Goal: Information Seeking & Learning: Understand process/instructions

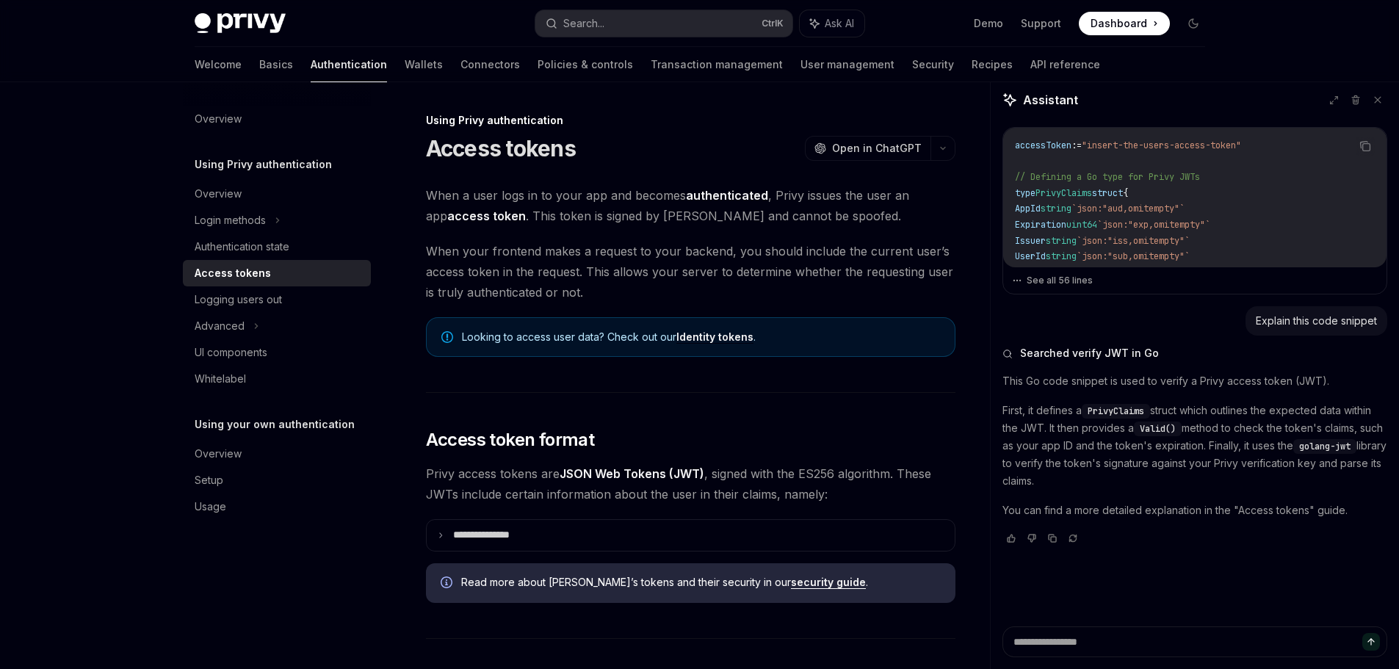
click at [474, 160] on h1 "Access tokens" at bounding box center [501, 148] width 150 height 26
click at [486, 269] on span "When your frontend makes a request to your backend, you should include the curr…" at bounding box center [690, 272] width 529 height 62
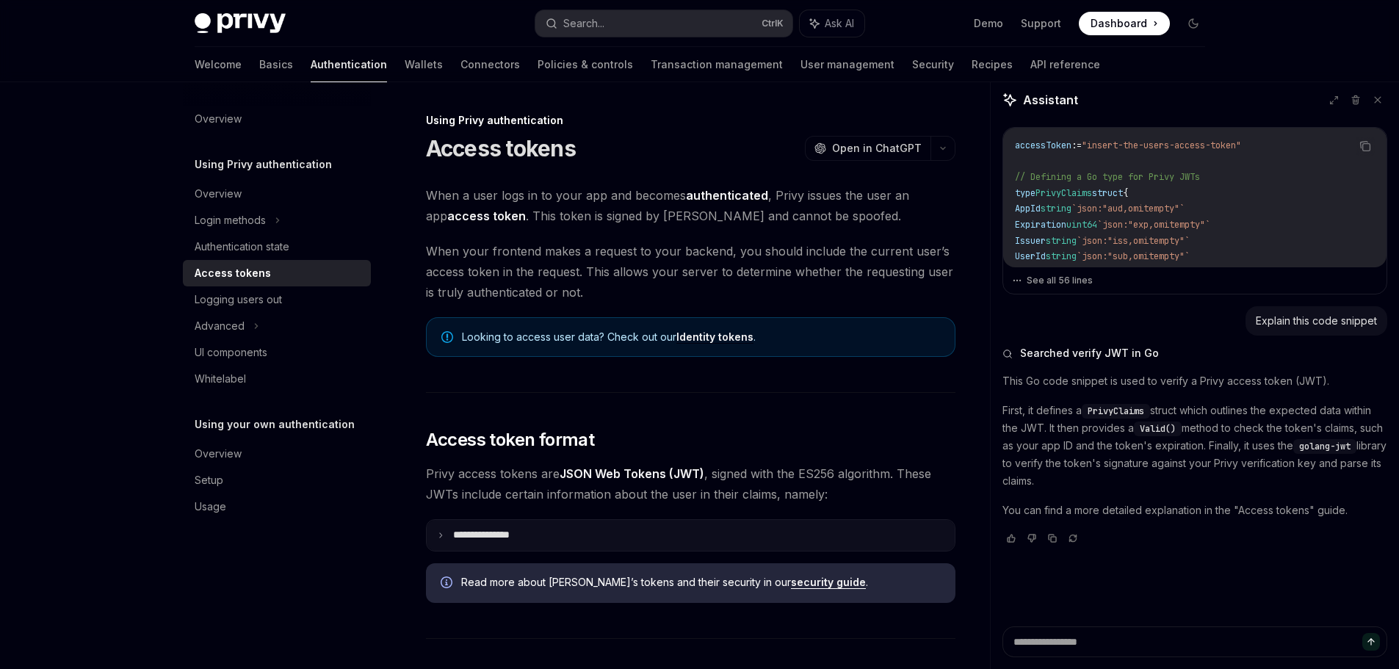
click at [502, 537] on p "**********" at bounding box center [493, 535] width 80 height 13
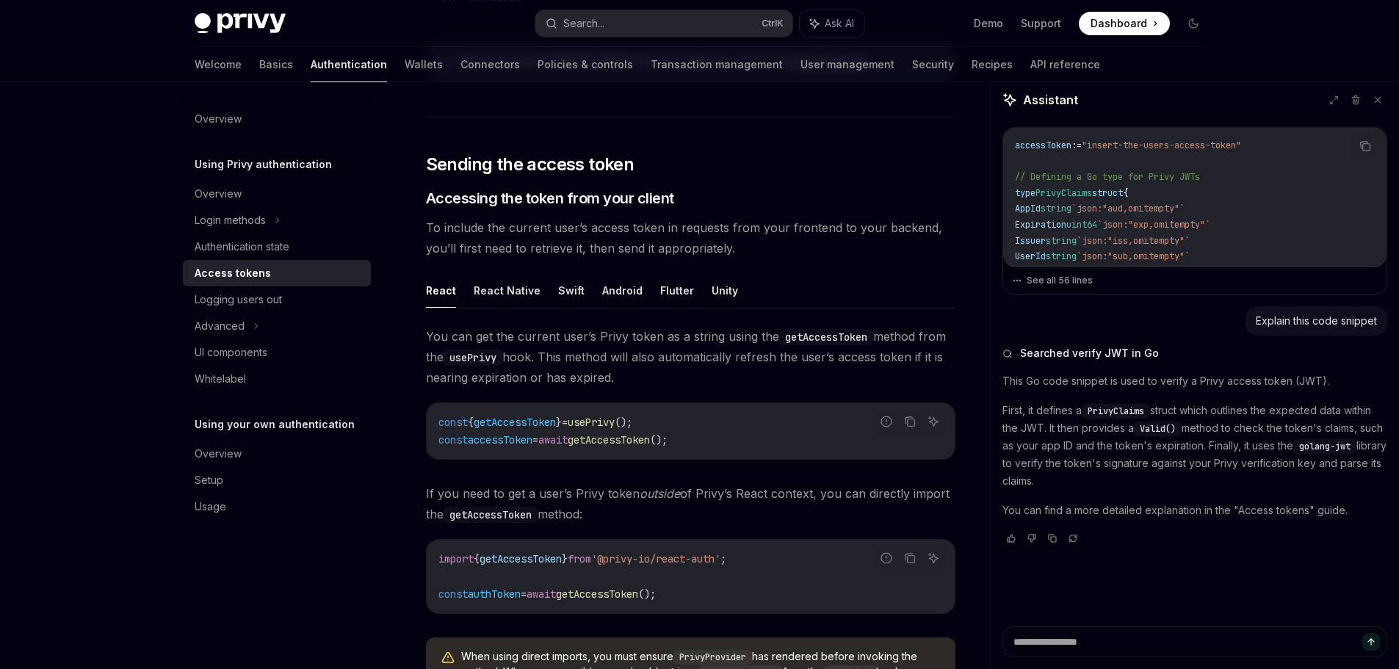
scroll to position [881, 0]
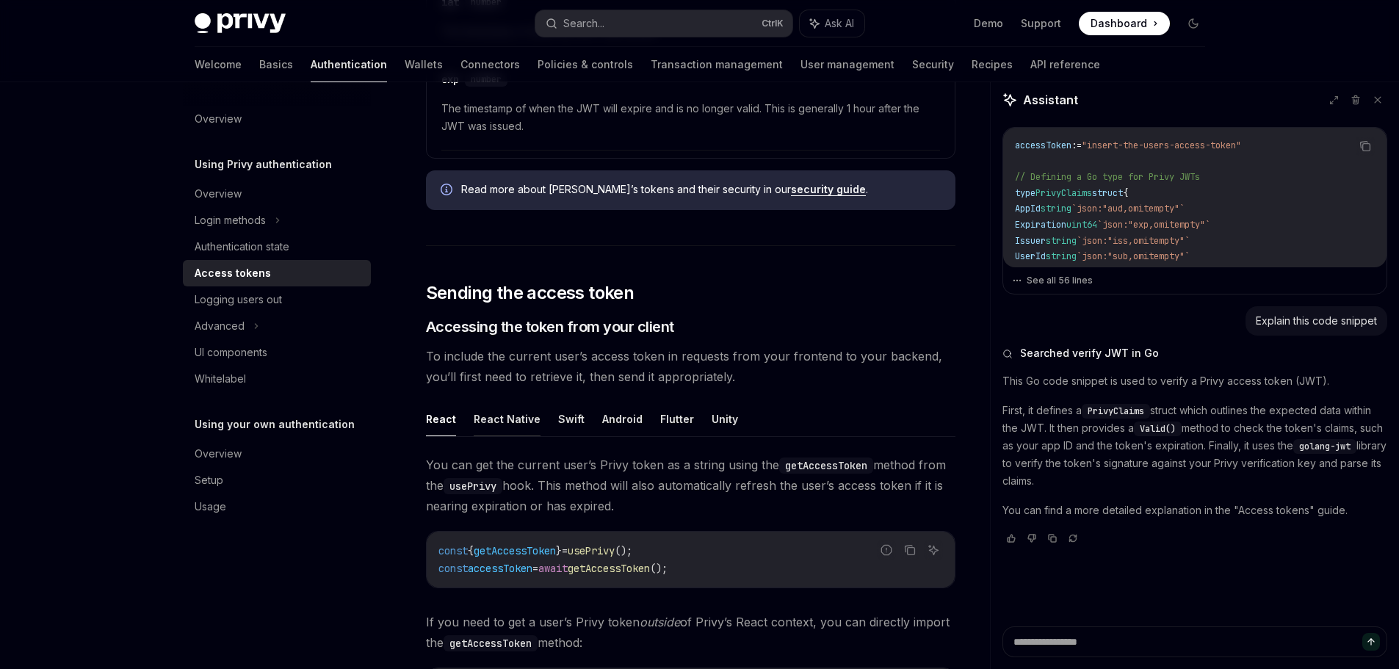
click at [490, 416] on button "React Native" at bounding box center [507, 419] width 67 height 35
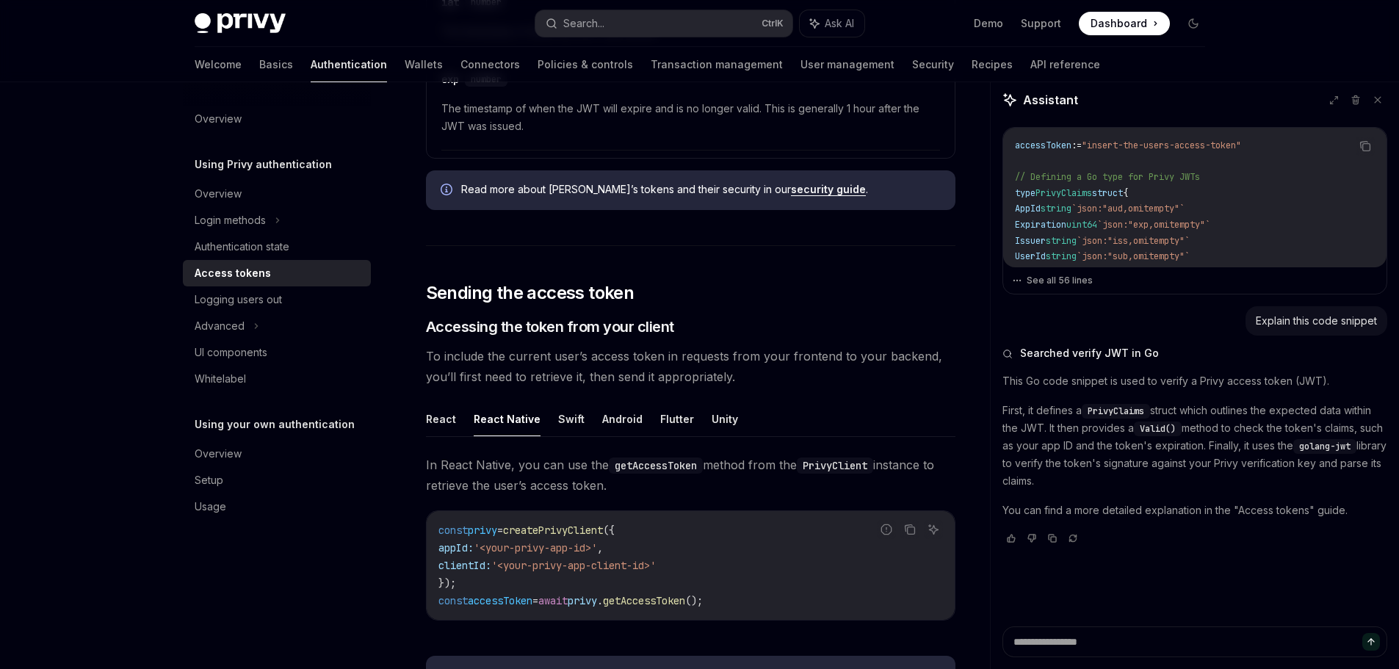
click at [427, 416] on button "React" at bounding box center [441, 419] width 30 height 35
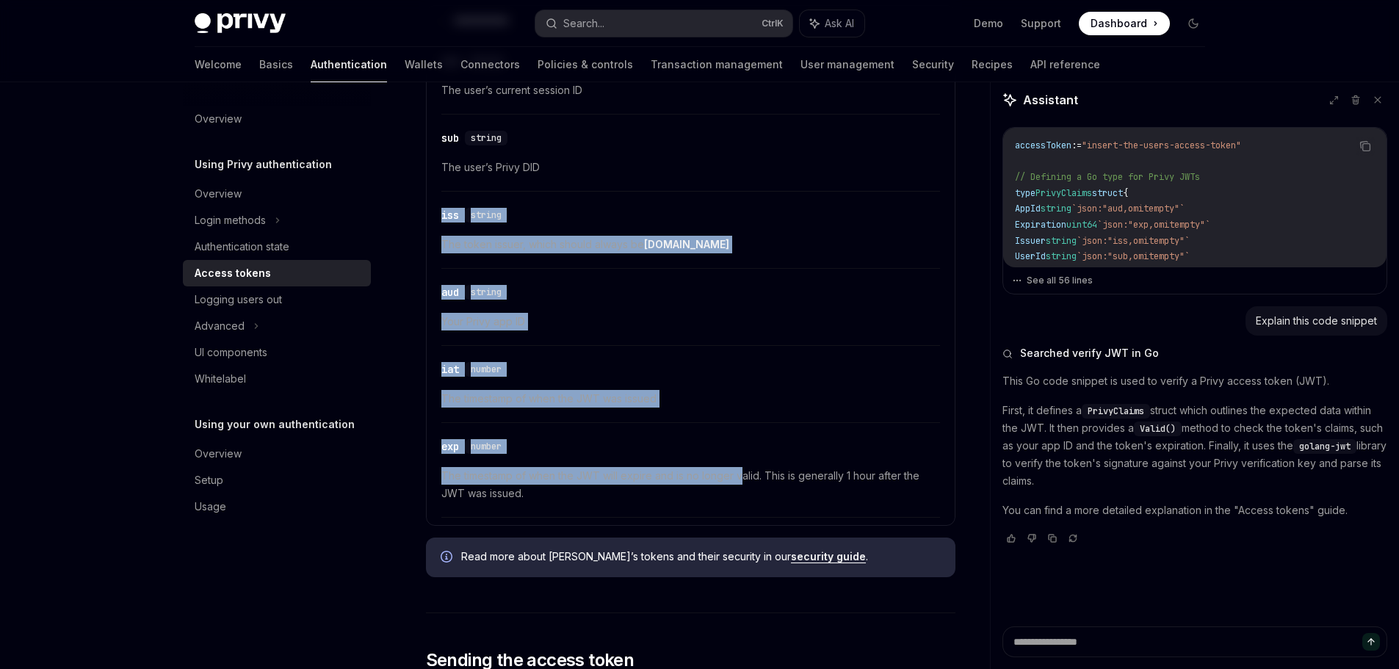
drag, startPoint x: 714, startPoint y: 162, endPoint x: 745, endPoint y: 498, distance: 337.6
click at [744, 496] on div "​ sid string The user’s current session ID ​ sub string The user’s Privy DID ​ …" at bounding box center [690, 277] width 510 height 481
click at [851, 402] on span "The timestamp of when the JWT was issued" at bounding box center [690, 399] width 499 height 18
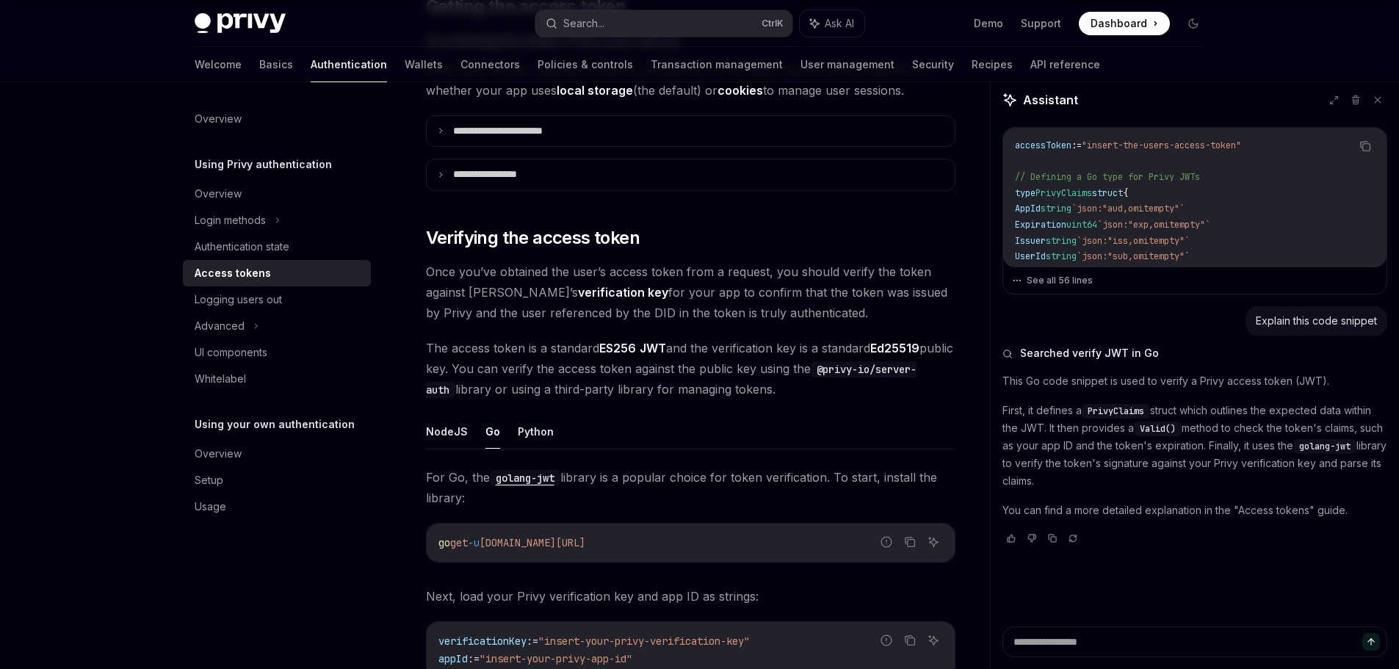
scroll to position [2570, 0]
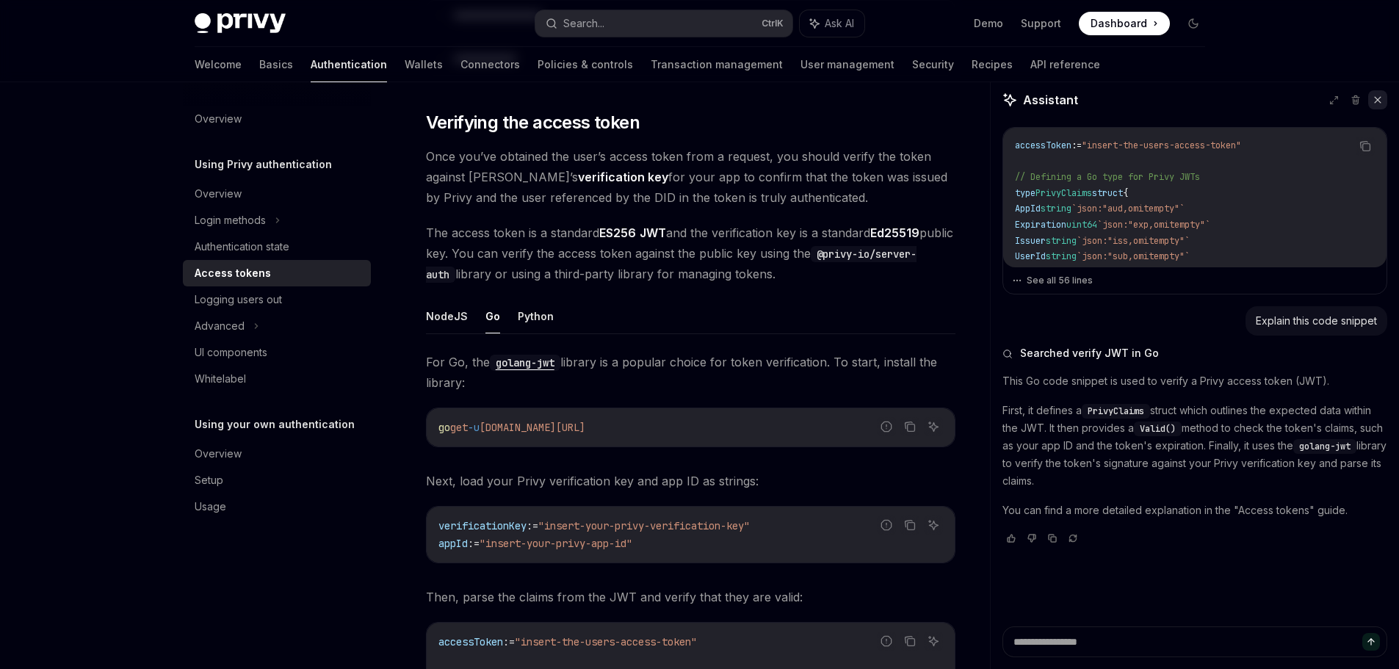
click at [1383, 104] on button at bounding box center [1377, 99] width 19 height 19
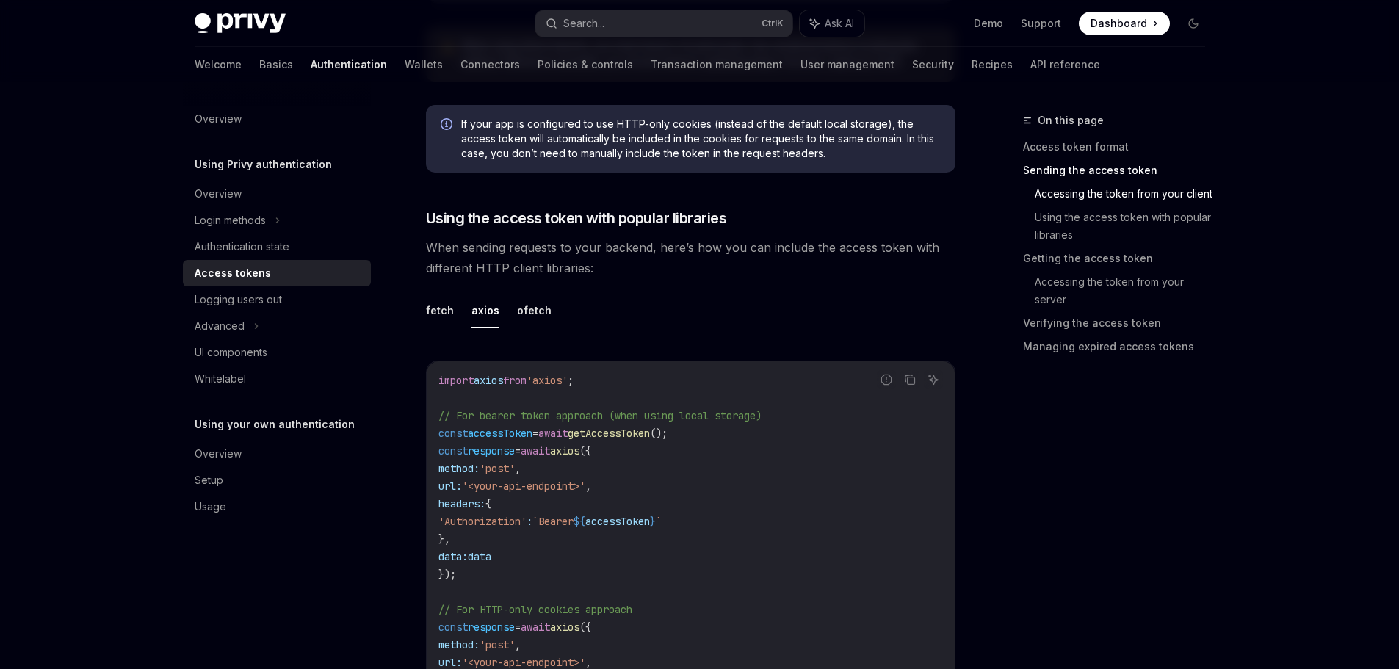
scroll to position [1615, 0]
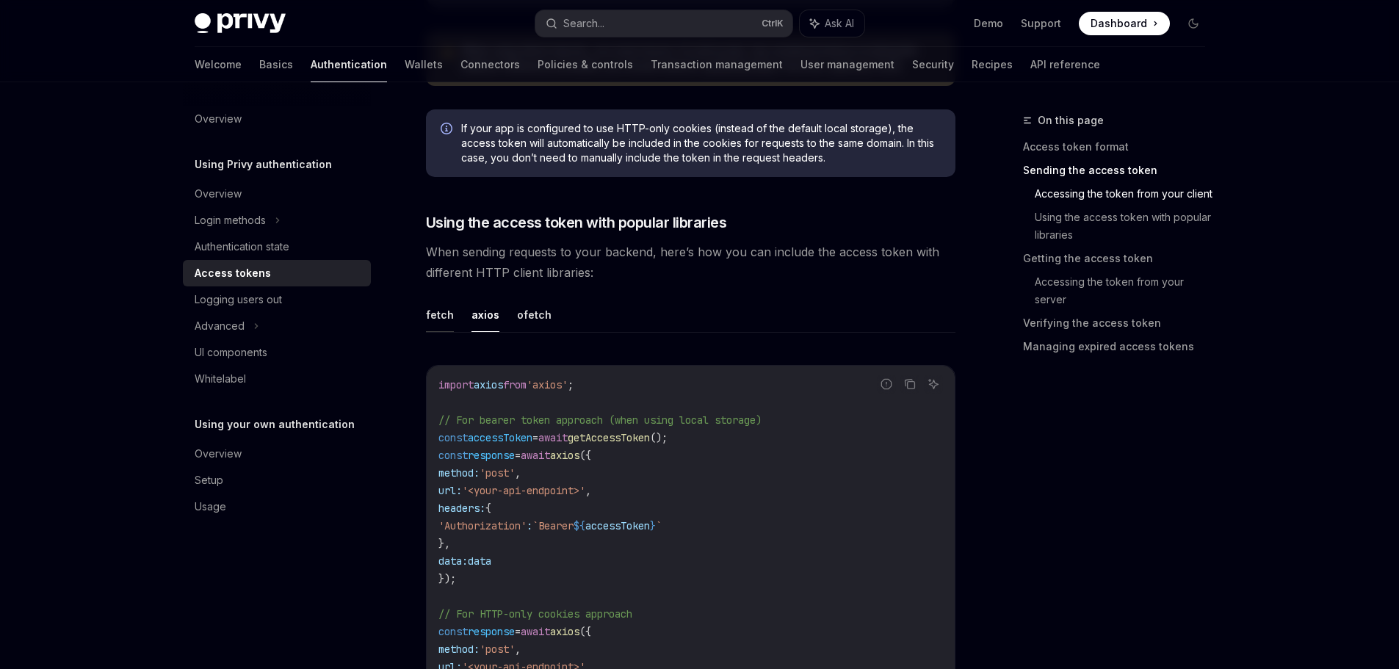
click at [438, 311] on button "fetch" at bounding box center [440, 314] width 28 height 35
type textarea "*"
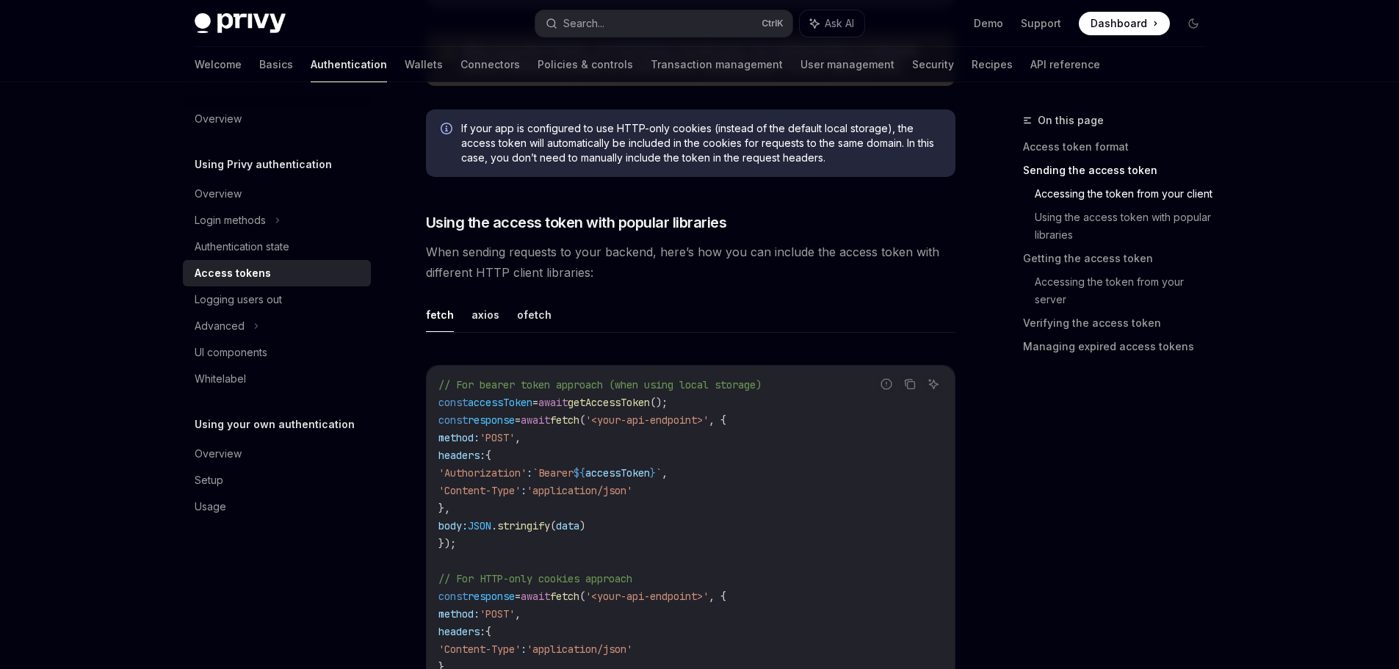
drag, startPoint x: 581, startPoint y: 393, endPoint x: 807, endPoint y: 518, distance: 258.7
click at [806, 518] on code "// For bearer token approach (when using local storage) const accessToken = awa…" at bounding box center [690, 552] width 504 height 352
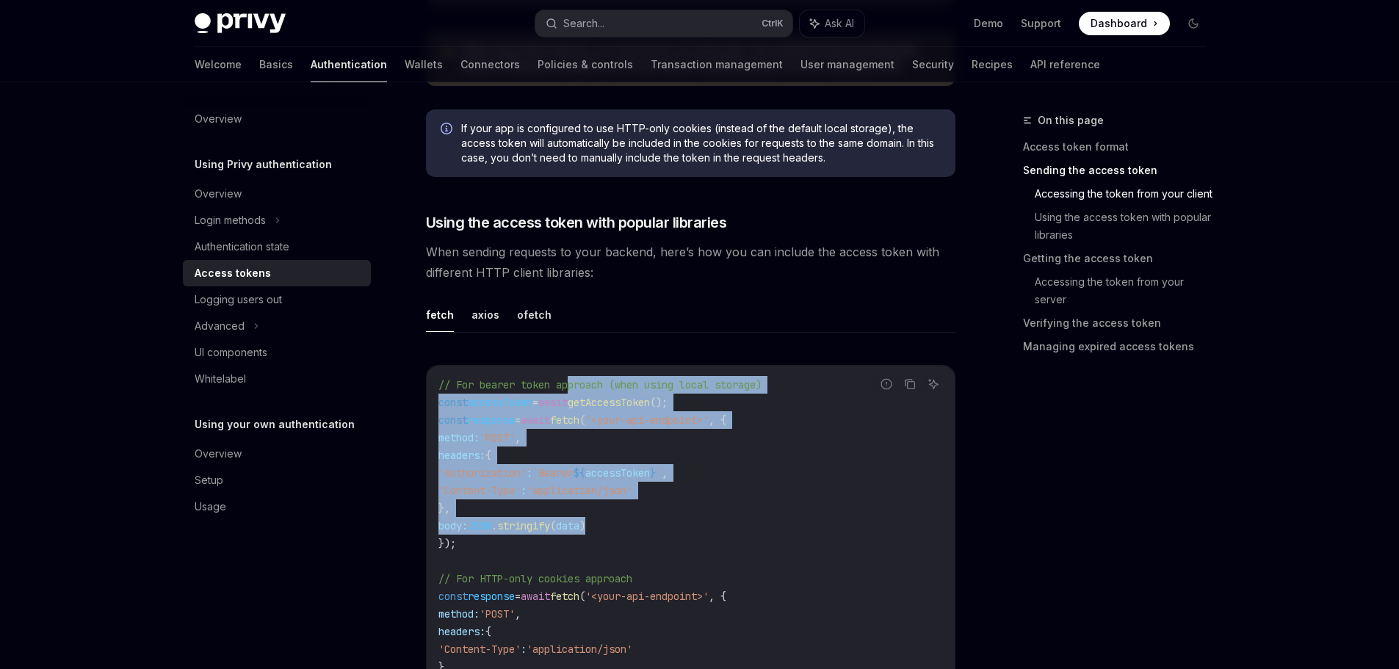
click at [807, 518] on code "// For bearer token approach (when using local storage) const accessToken = awa…" at bounding box center [690, 552] width 504 height 352
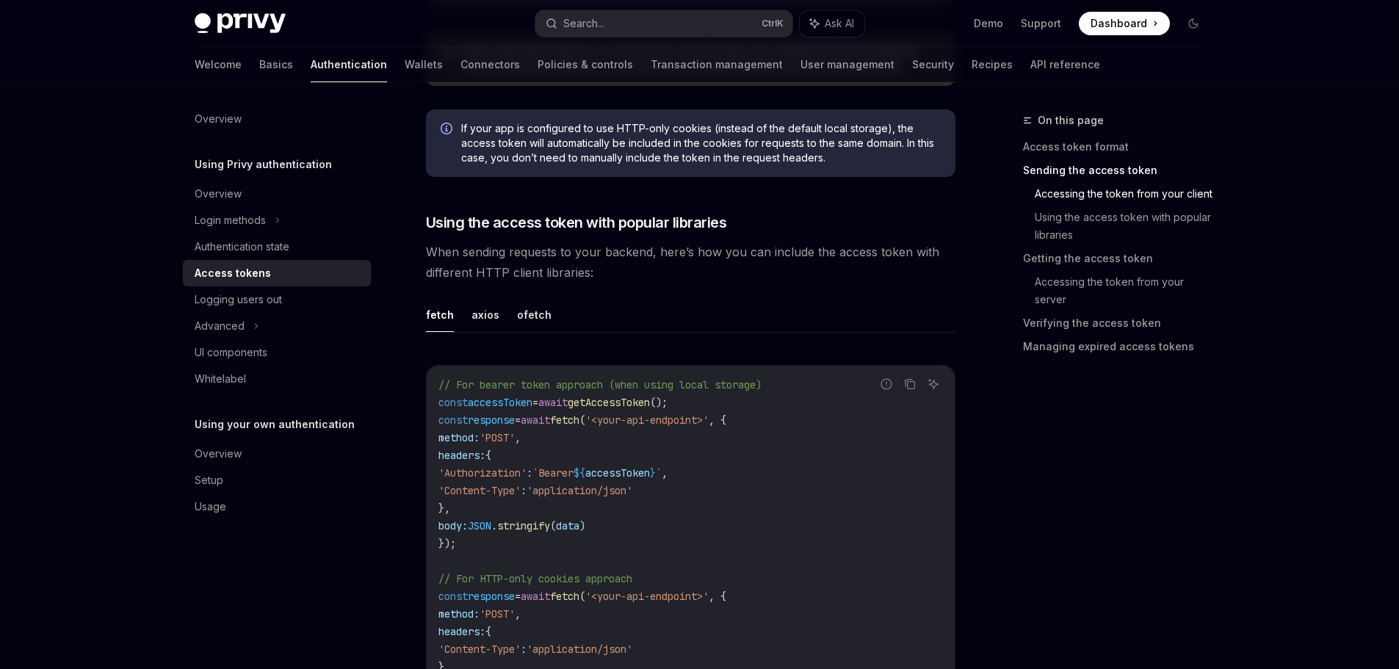
drag, startPoint x: 574, startPoint y: 394, endPoint x: 800, endPoint y: 513, distance: 255.5
click at [795, 511] on code "// For bearer token approach (when using local storage) const accessToken = awa…" at bounding box center [690, 552] width 504 height 352
click at [810, 513] on code "// For bearer token approach (when using local storage) const accessToken = awa…" at bounding box center [690, 552] width 504 height 352
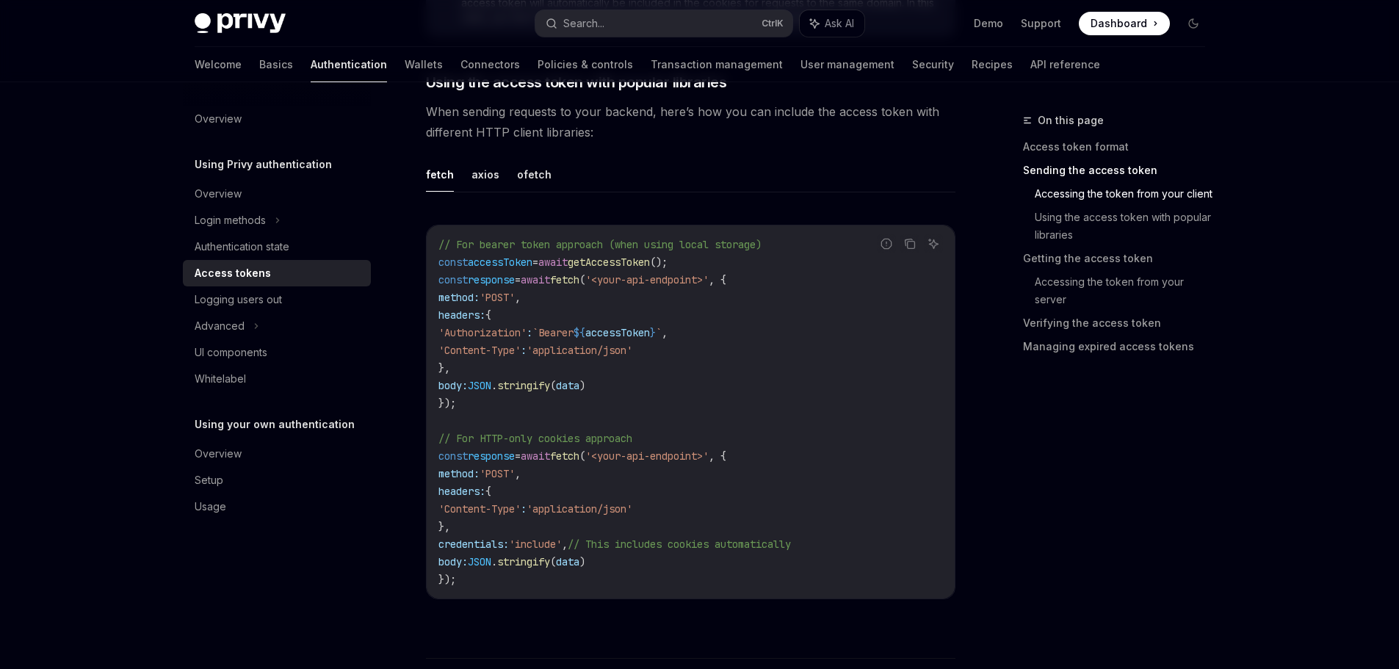
scroll to position [1762, 0]
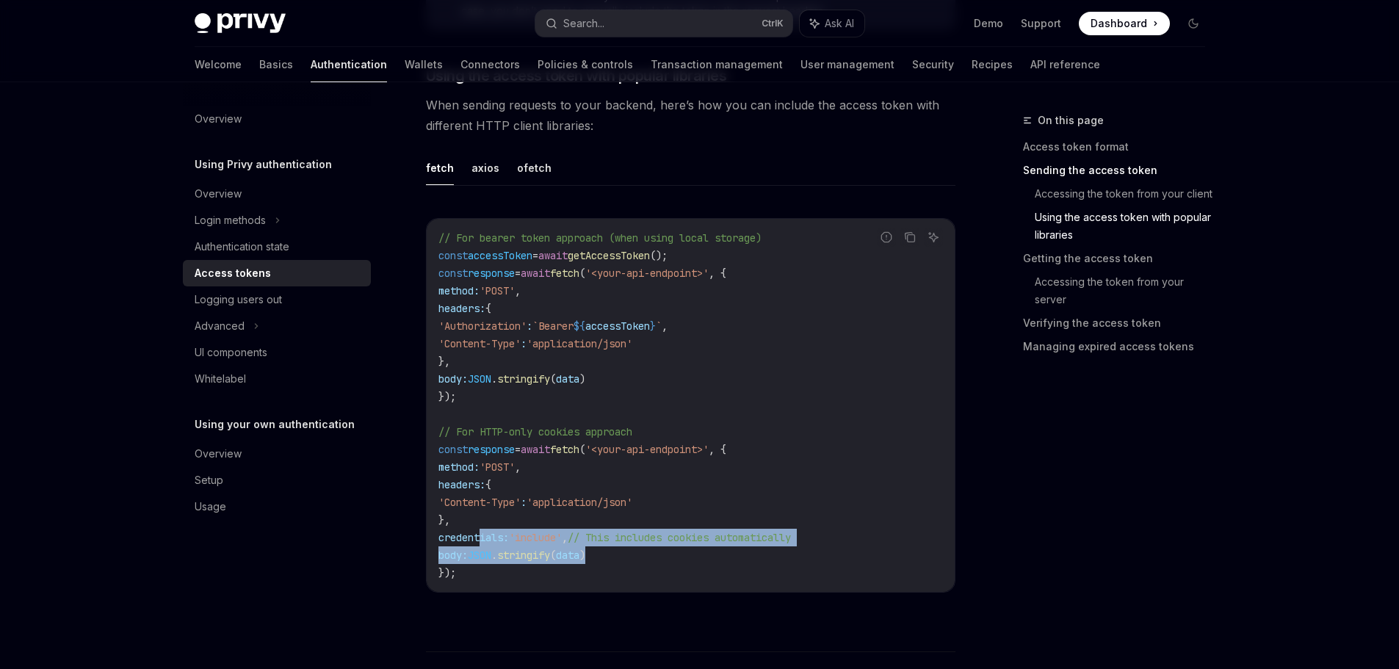
drag, startPoint x: 493, startPoint y: 535, endPoint x: 665, endPoint y: 556, distance: 173.8
click at [658, 556] on code "// For bearer token approach (when using local storage) const accessToken = awa…" at bounding box center [690, 405] width 504 height 352
click at [706, 549] on code "// For bearer token approach (when using local storage) const accessToken = awa…" at bounding box center [690, 405] width 504 height 352
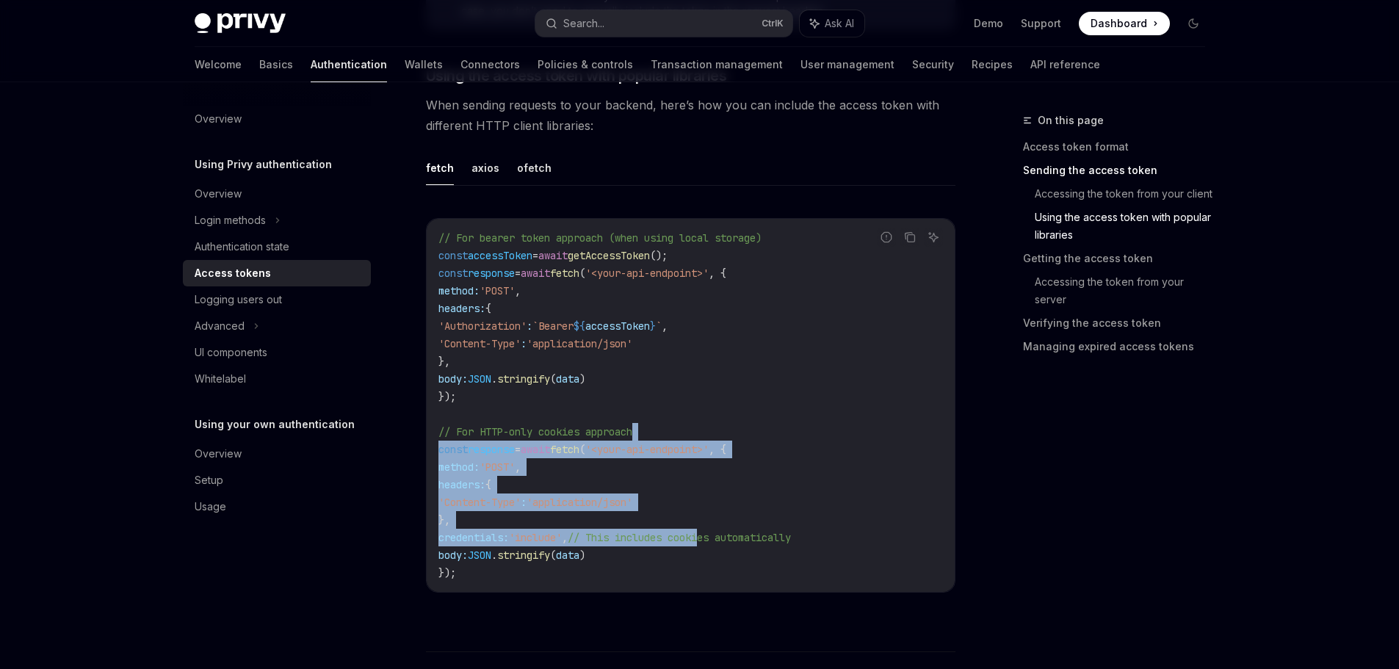
drag, startPoint x: 697, startPoint y: 427, endPoint x: 752, endPoint y: 579, distance: 161.0
click at [751, 577] on code "// For bearer token approach (when using local storage) const accessToken = awa…" at bounding box center [690, 405] width 504 height 352
click at [753, 430] on code "// For bearer token approach (when using local storage) const accessToken = awa…" at bounding box center [690, 405] width 504 height 352
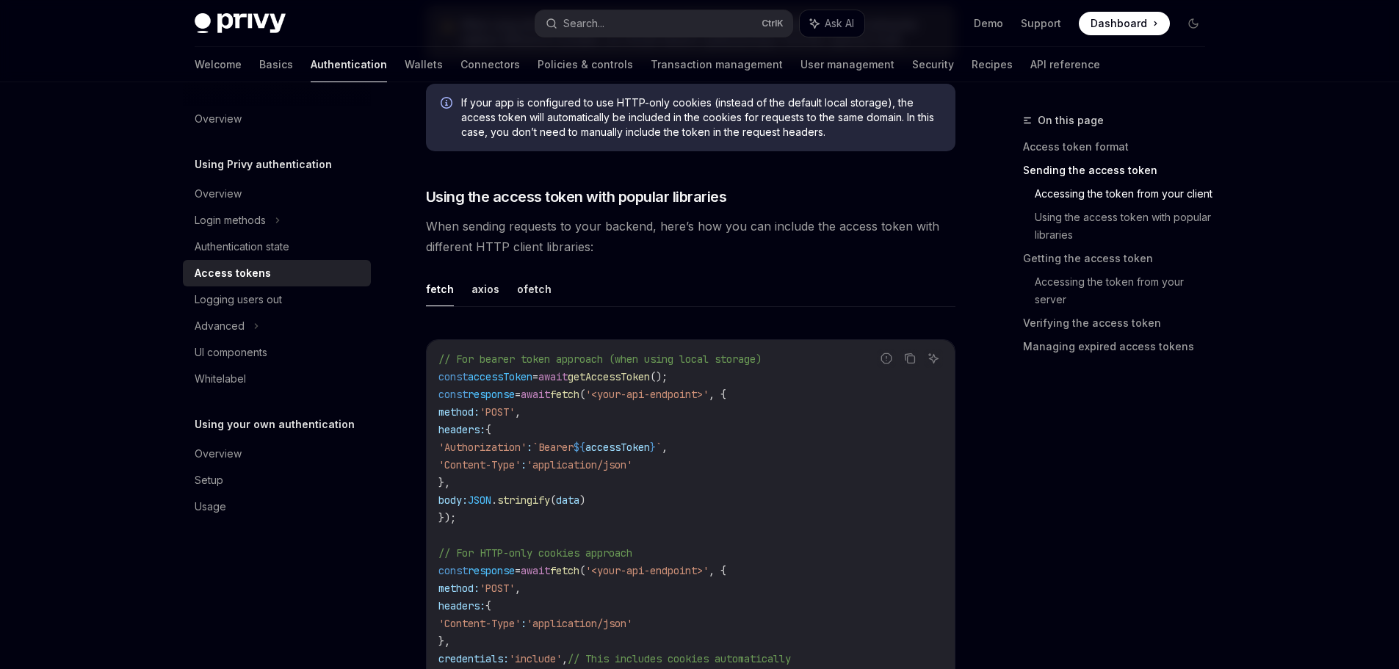
scroll to position [1615, 0]
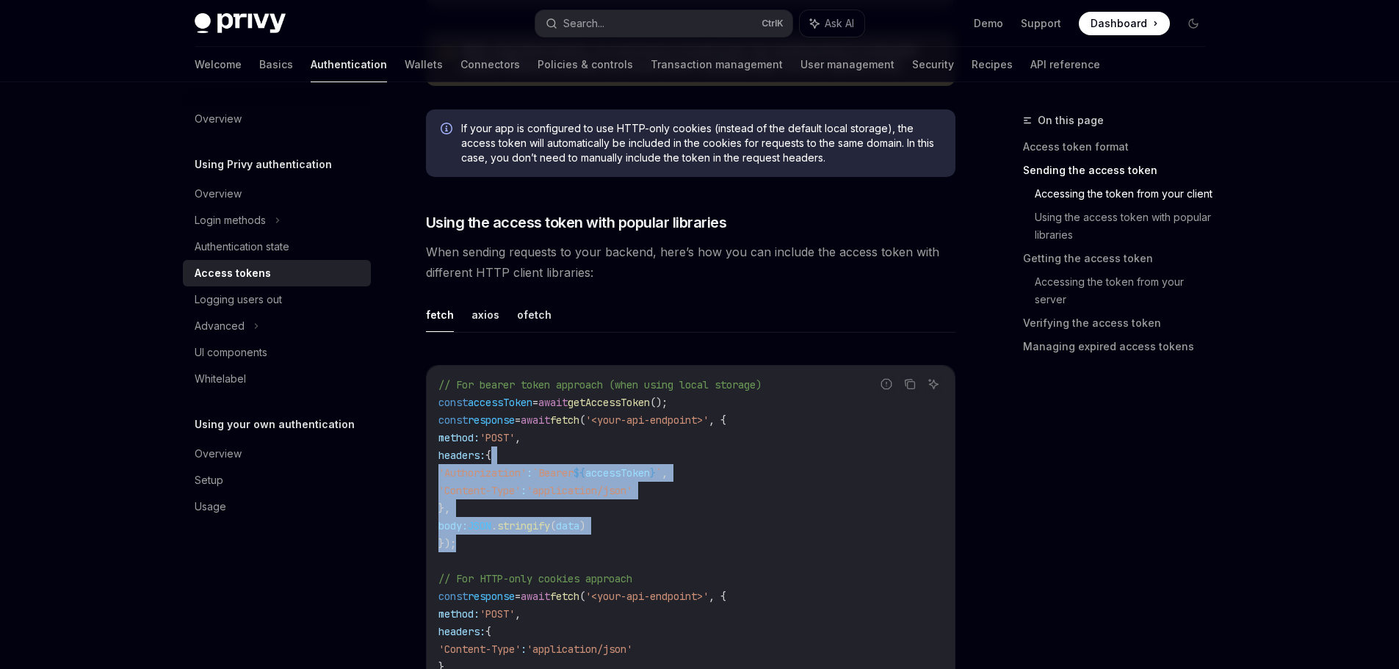
drag, startPoint x: 538, startPoint y: 447, endPoint x: 687, endPoint y: 553, distance: 182.7
click at [678, 551] on code "// For bearer token approach (when using local storage) const accessToken = awa…" at bounding box center [690, 552] width 504 height 352
click at [698, 551] on code "// For bearer token approach (when using local storage) const accessToken = awa…" at bounding box center [690, 552] width 504 height 352
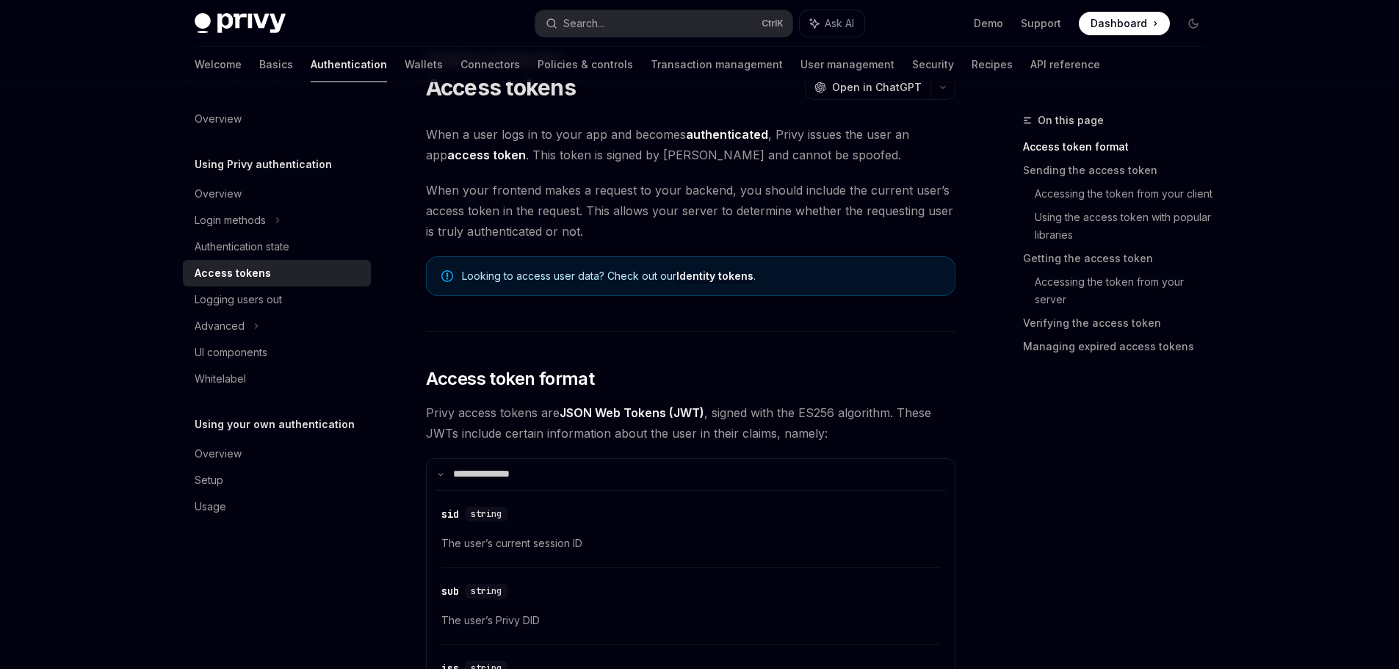
scroll to position [0, 0]
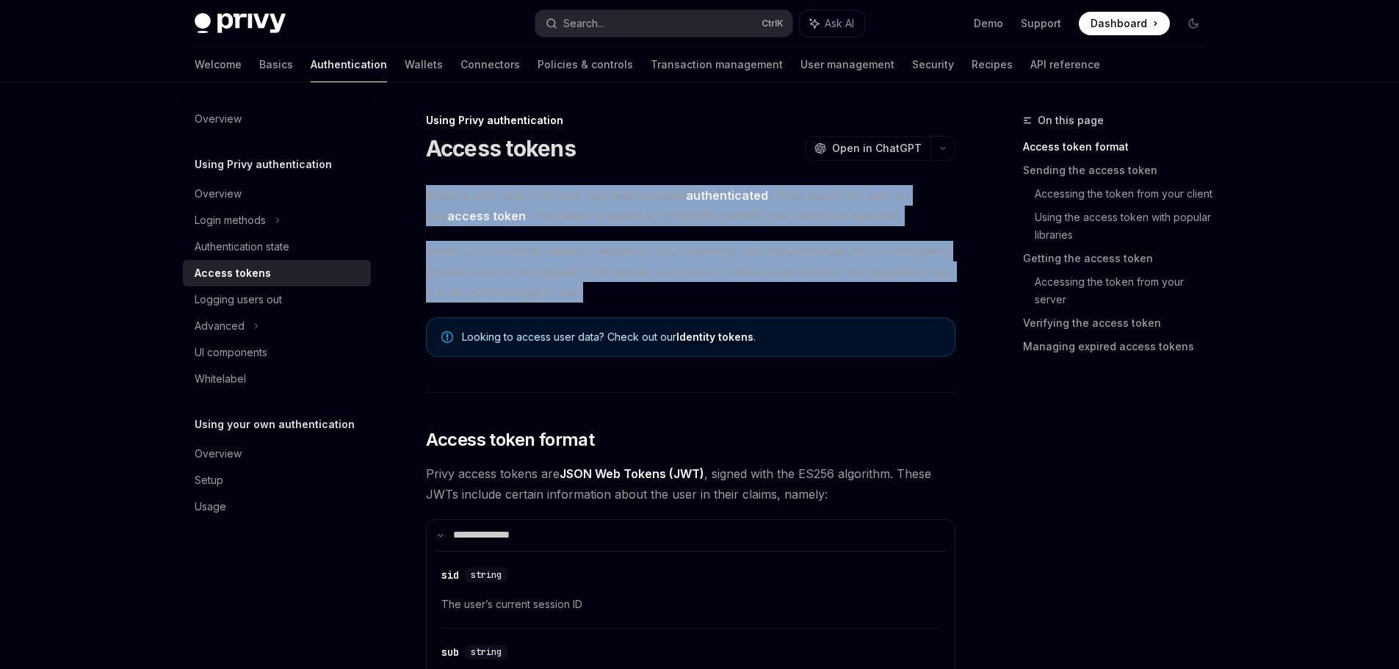
drag, startPoint x: 420, startPoint y: 192, endPoint x: 760, endPoint y: 302, distance: 357.1
click at [841, 252] on span "When your frontend makes a request to your backend, you should include the curr…" at bounding box center [690, 272] width 529 height 62
